Goal: Information Seeking & Learning: Learn about a topic

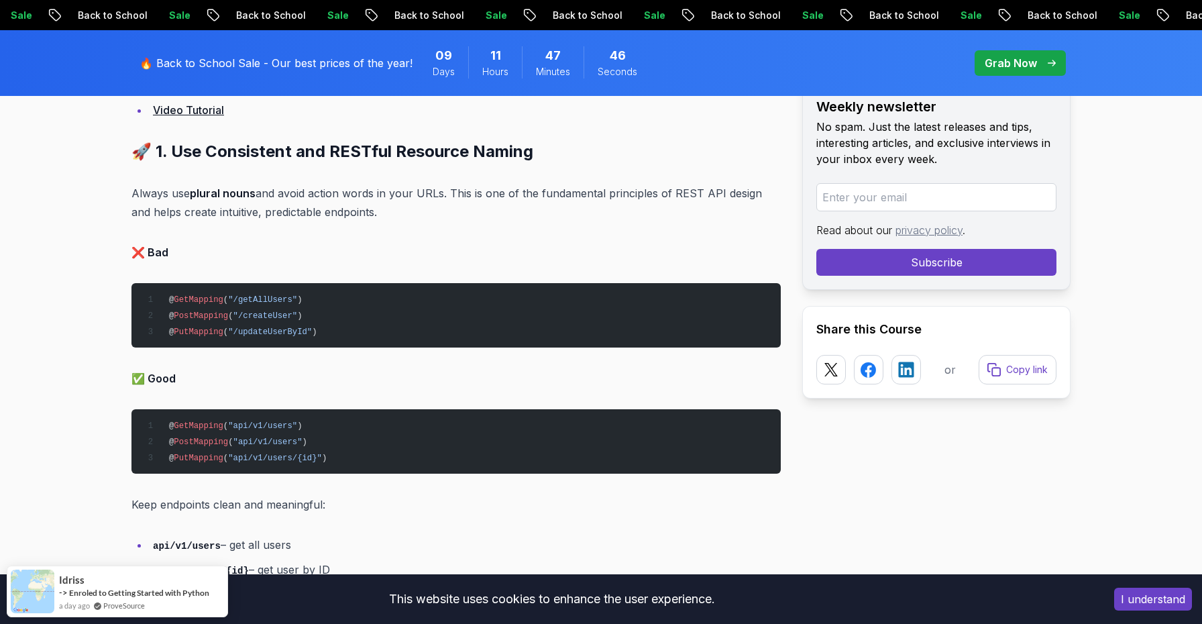
scroll to position [1296, 0]
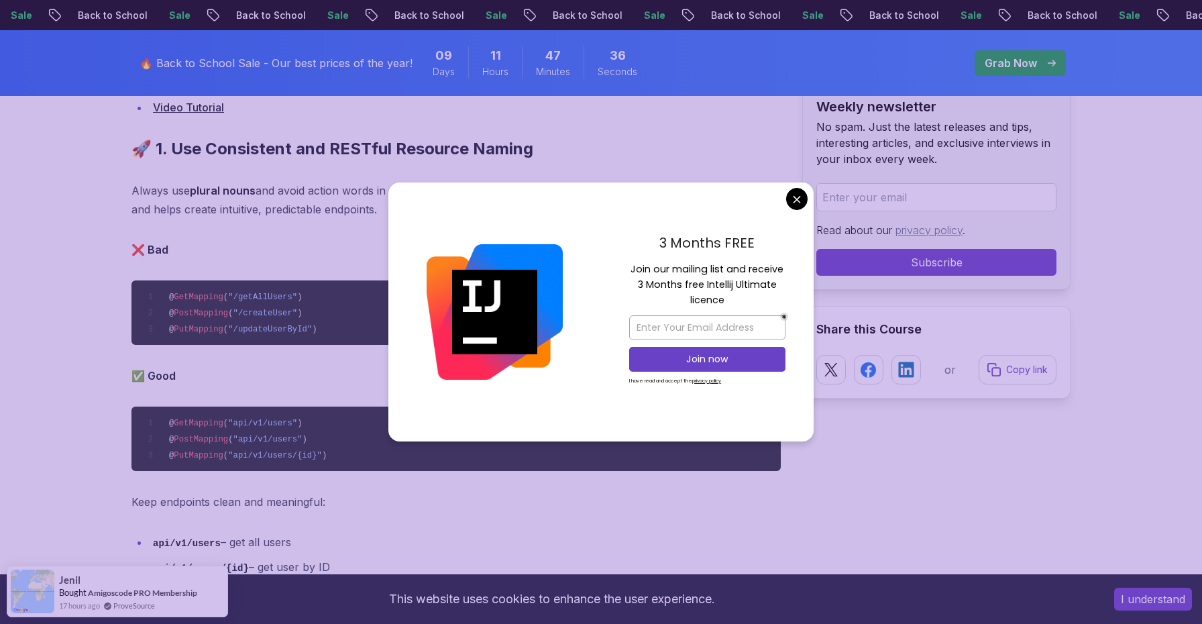
click at [796, 211] on div "3 Months FREE Join our mailing list and receive 3 Months free Intellij Ultimate…" at bounding box center [707, 311] width 213 height 259
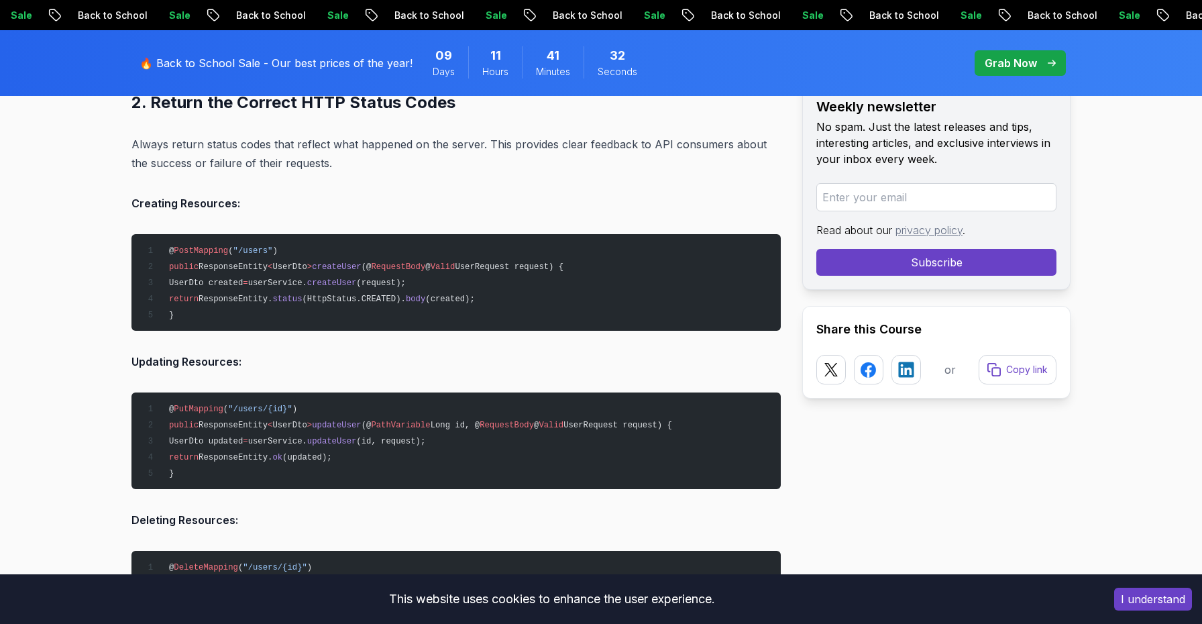
scroll to position [2271, 0]
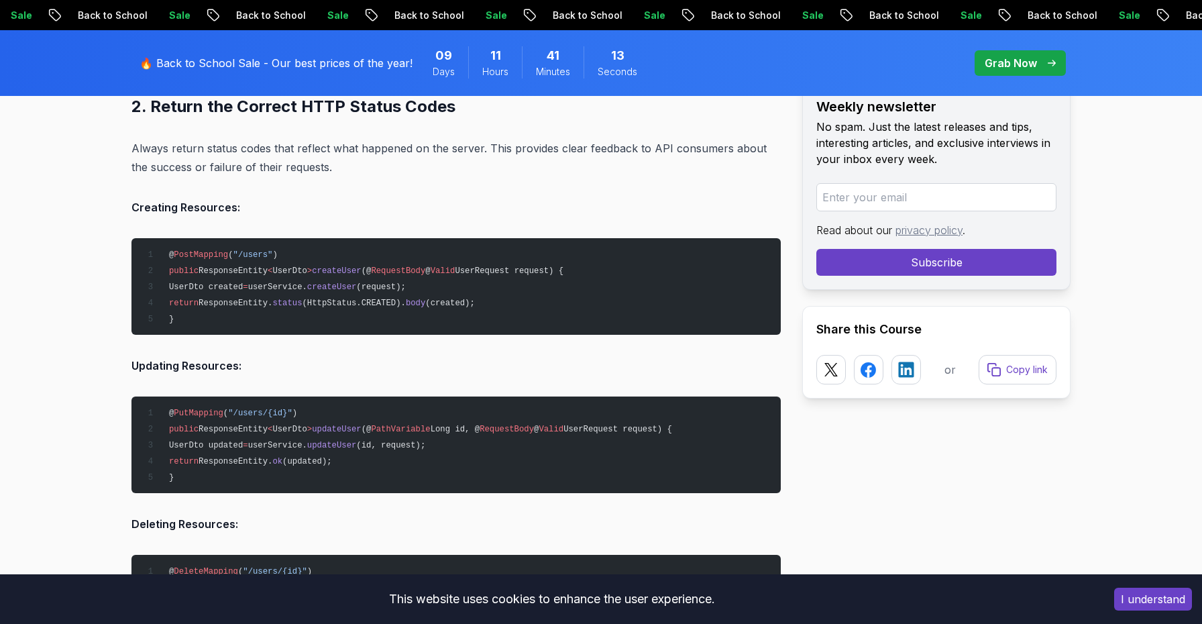
drag, startPoint x: 169, startPoint y: 269, endPoint x: 608, endPoint y: 270, distance: 438.8
click at [608, 270] on pre "@ PostMapping ( "/users" ) public ResponseEntity < UserDto > createUser (@ Requ…" at bounding box center [455, 286] width 649 height 97
click at [503, 270] on span "UserRequest request) {" at bounding box center [509, 270] width 109 height 9
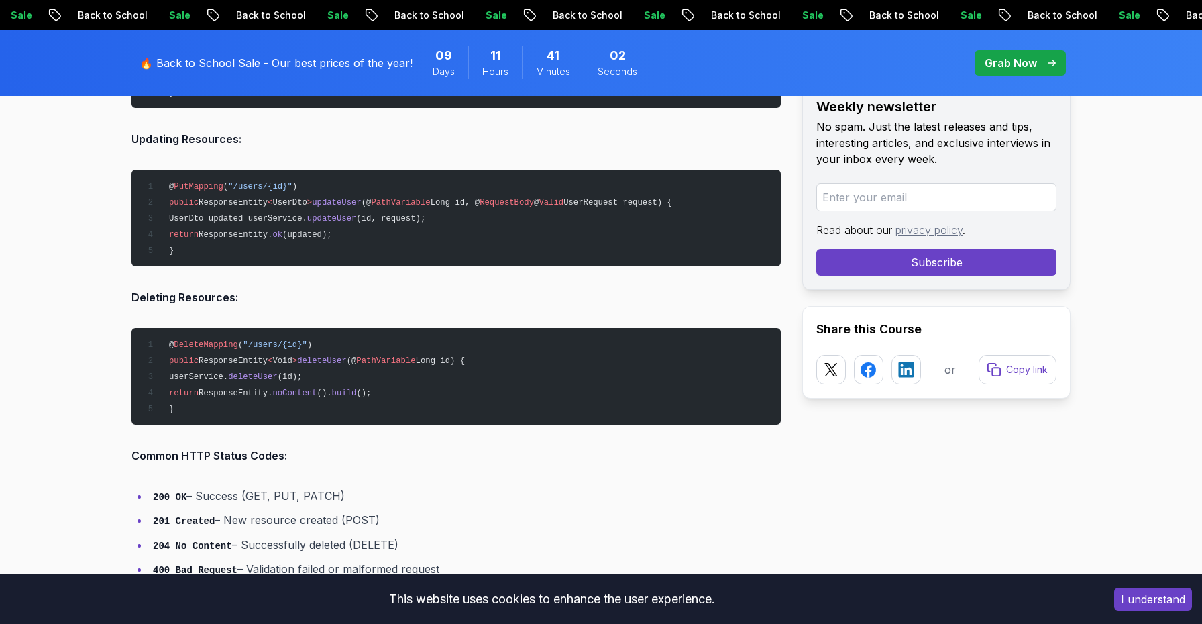
scroll to position [2500, 0]
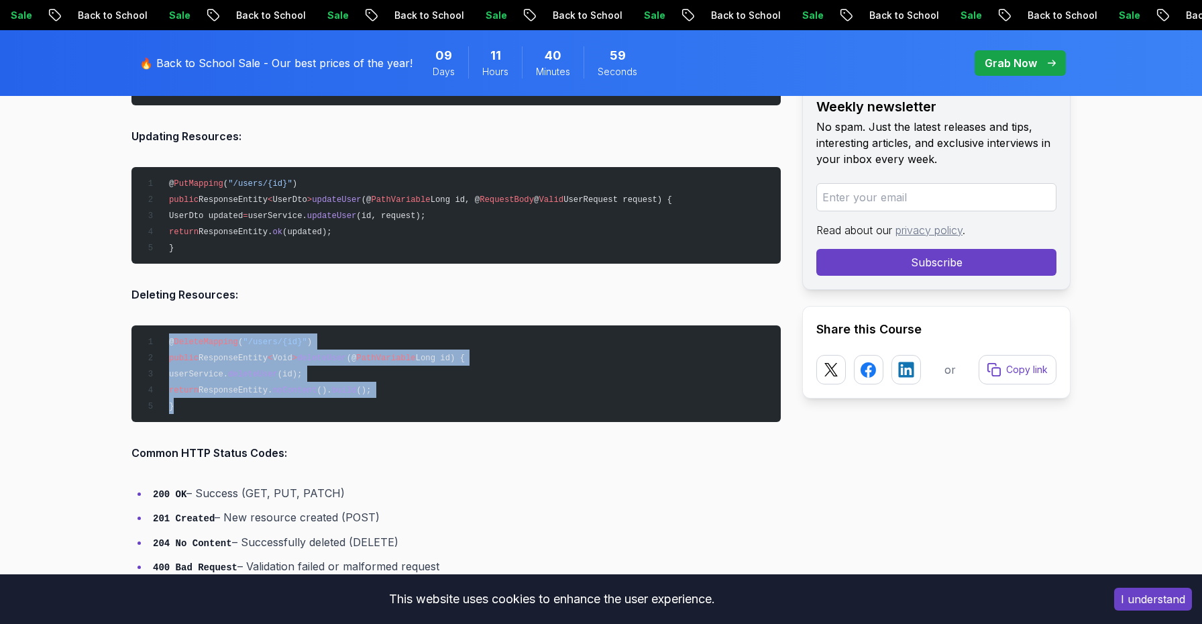
drag, startPoint x: 169, startPoint y: 339, endPoint x: 261, endPoint y: 401, distance: 110.3
click at [261, 401] on pre "@ DeleteMapping ( "/users/{id}" ) public ResponseEntity < Void > deleteUser (@ …" at bounding box center [455, 373] width 649 height 97
copy code "@ DeleteMapping ( "/users/{id}" ) public ResponseEntity < Void > deleteUser (@ …"
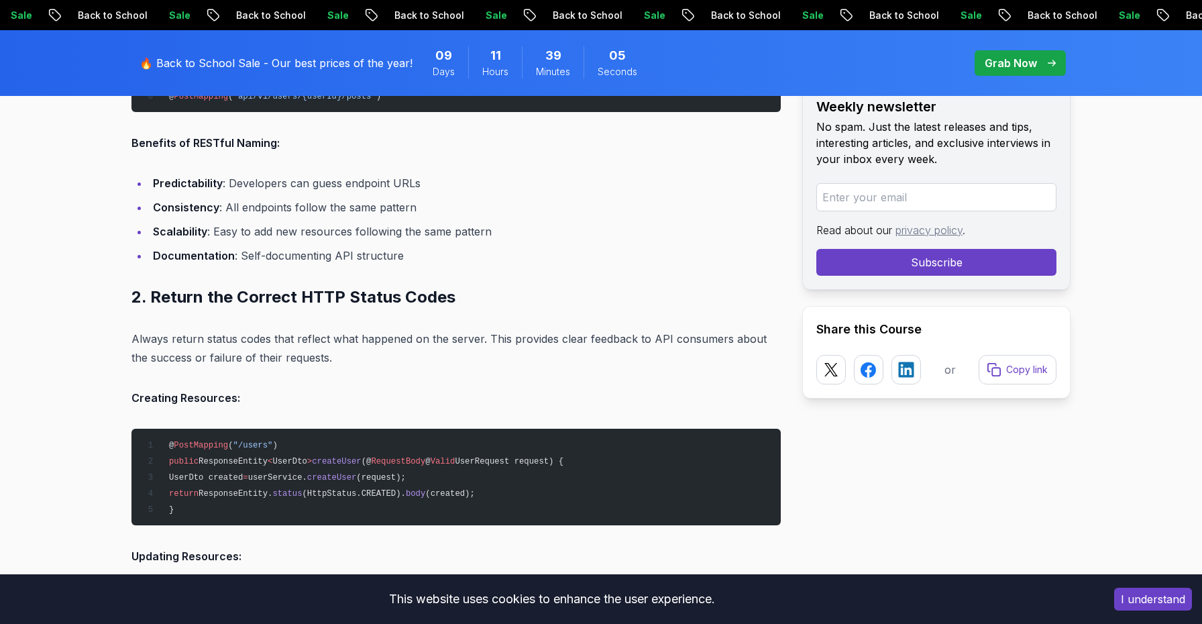
scroll to position [2099, 0]
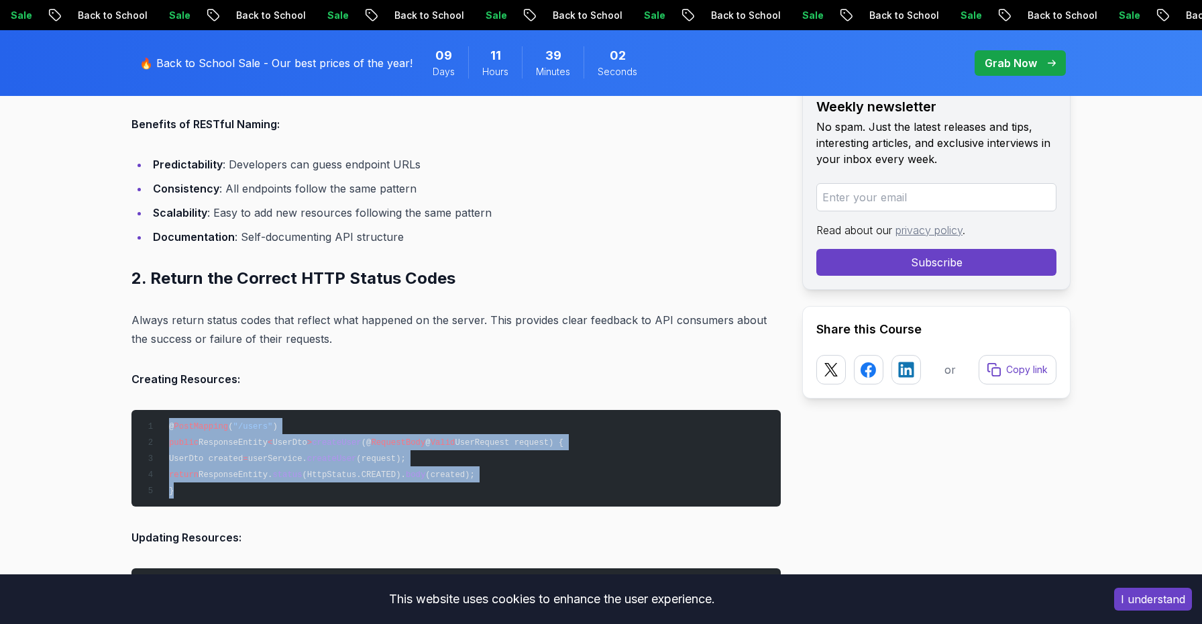
drag, startPoint x: 169, startPoint y: 421, endPoint x: 203, endPoint y: 483, distance: 70.2
click at [203, 483] on pre "@ PostMapping ( "/users" ) public ResponseEntity < UserDto > createUser (@ Requ…" at bounding box center [455, 458] width 649 height 97
copy code "@ PostMapping ( "/users" ) public ResponseEntity < UserDto > createUser (@ Requ…"
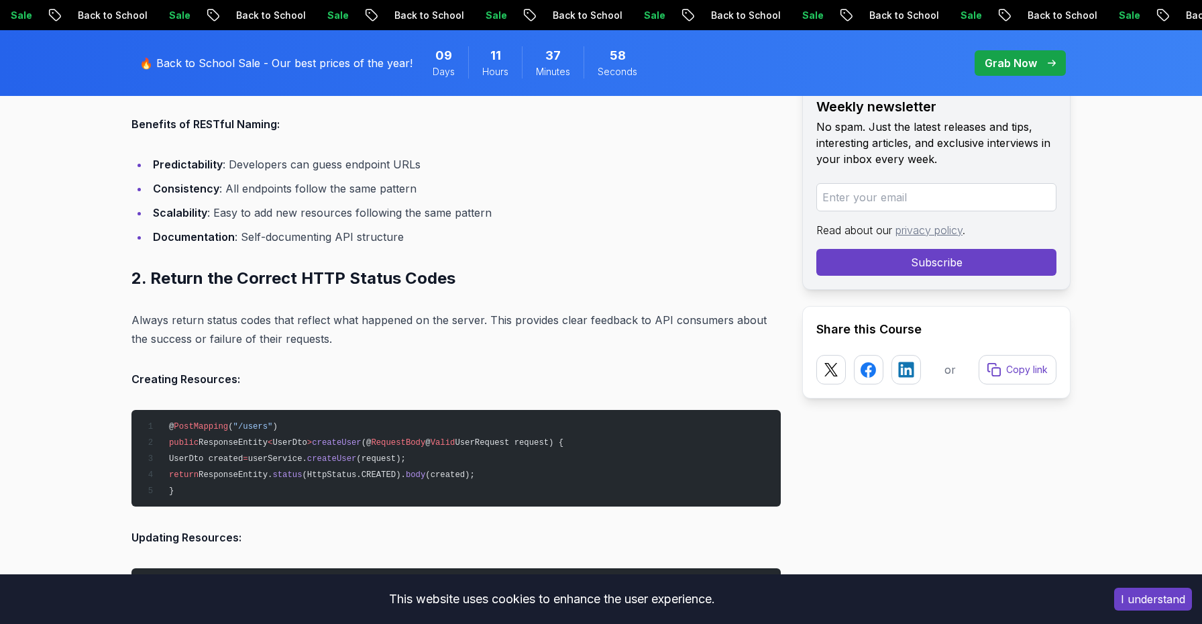
click at [497, 374] on p "Creating Resources:" at bounding box center [455, 379] width 649 height 19
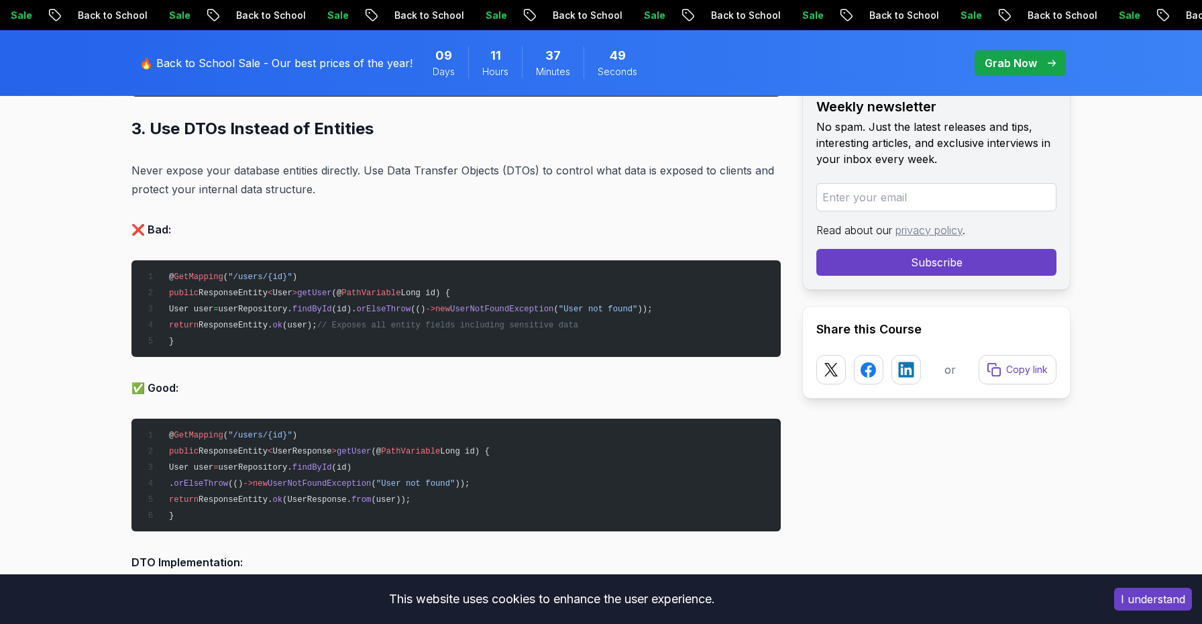
scroll to position [3352, 0]
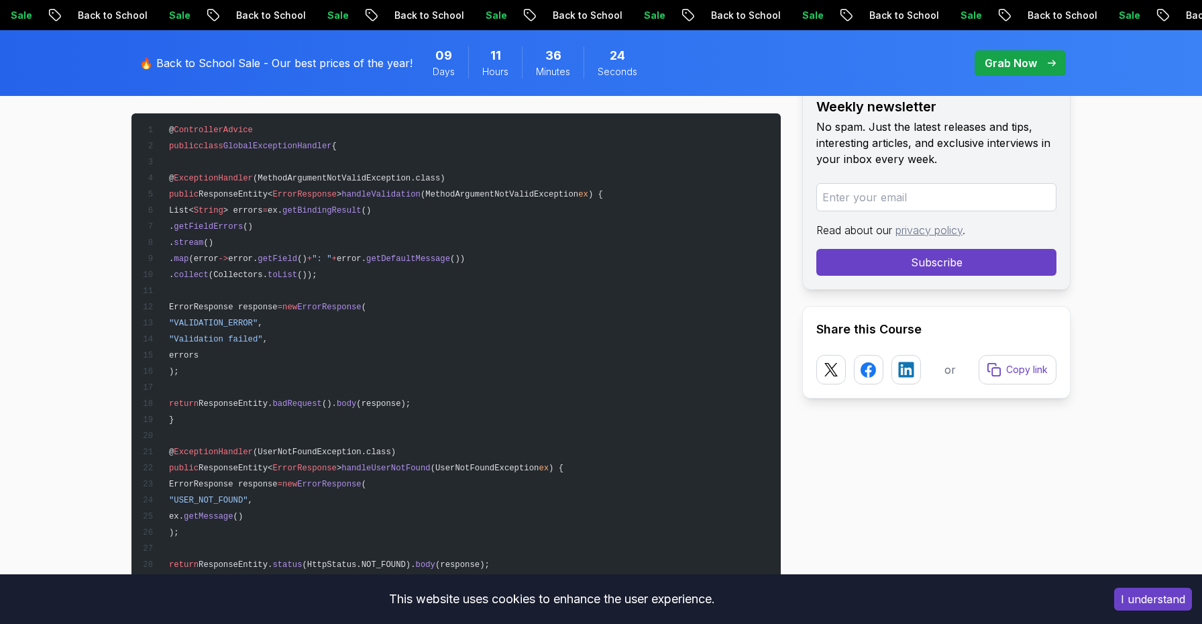
scroll to position [9759, 0]
